Goal: Task Accomplishment & Management: Use online tool/utility

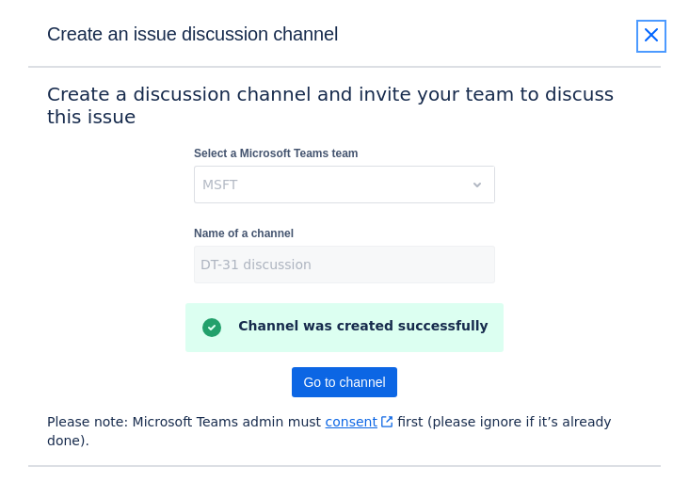
click at [652, 32] on span "close" at bounding box center [651, 35] width 23 height 23
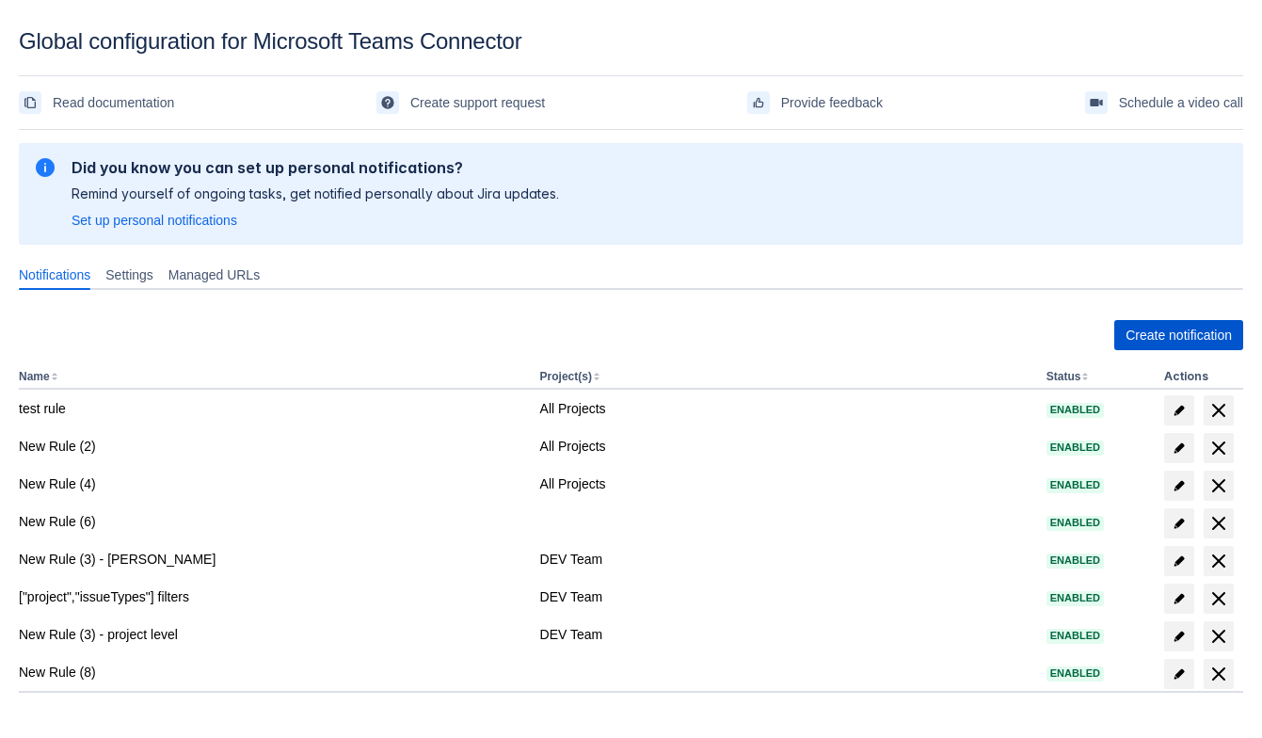
click at [1139, 343] on span "Create notification" at bounding box center [1179, 335] width 106 height 30
